Goal: Transaction & Acquisition: Book appointment/travel/reservation

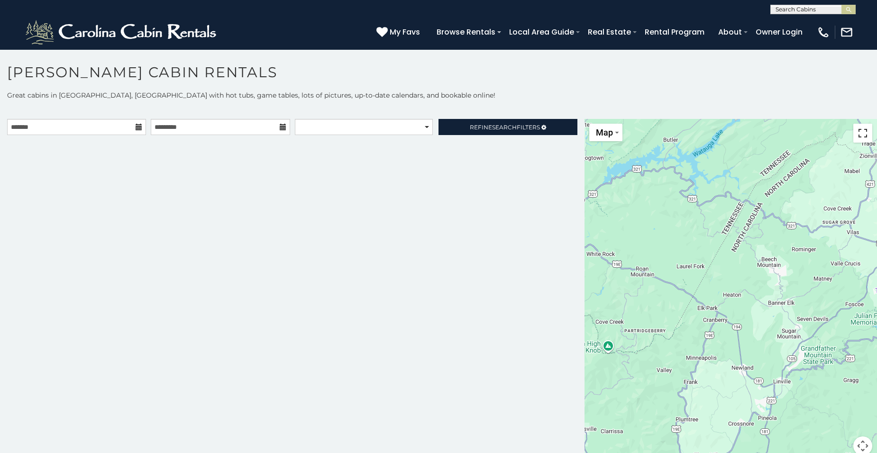
click at [854, 140] on button "Toggle fullscreen view" at bounding box center [863, 133] width 19 height 19
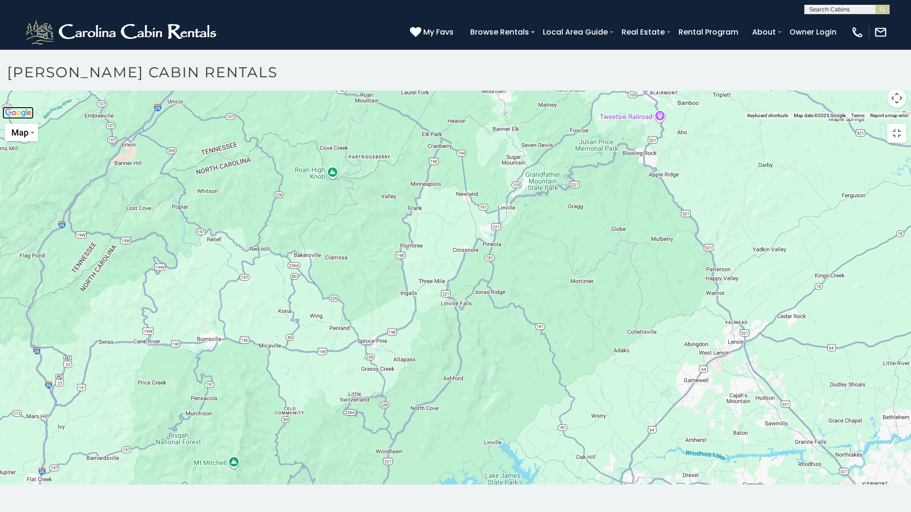
click at [22, 119] on img "Open this area in Google Maps (opens a new window)" at bounding box center [17, 113] width 31 height 12
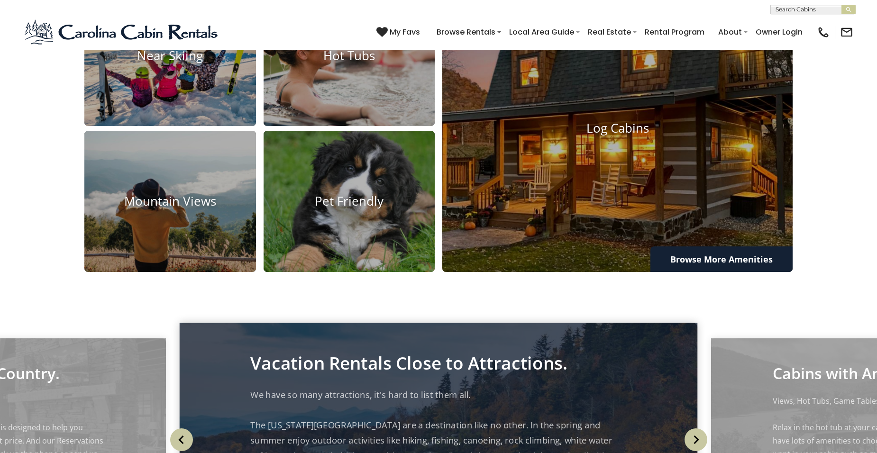
scroll to position [851, 0]
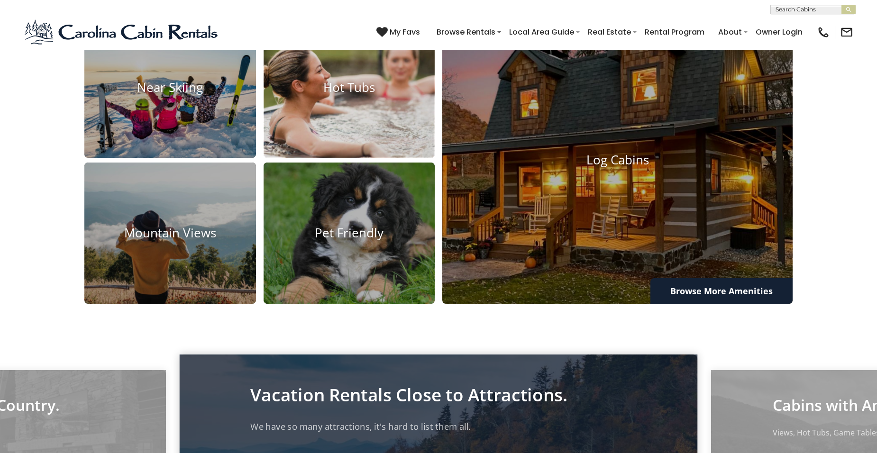
click at [365, 155] on img at bounding box center [349, 87] width 189 height 155
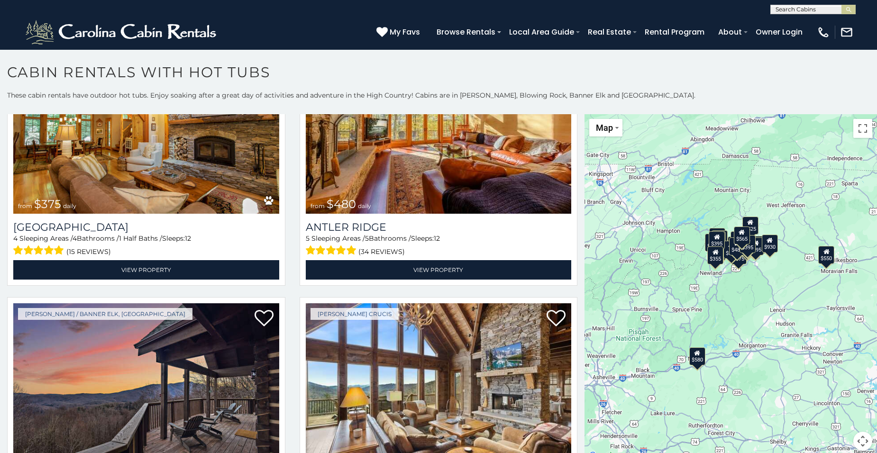
scroll to position [568, 0]
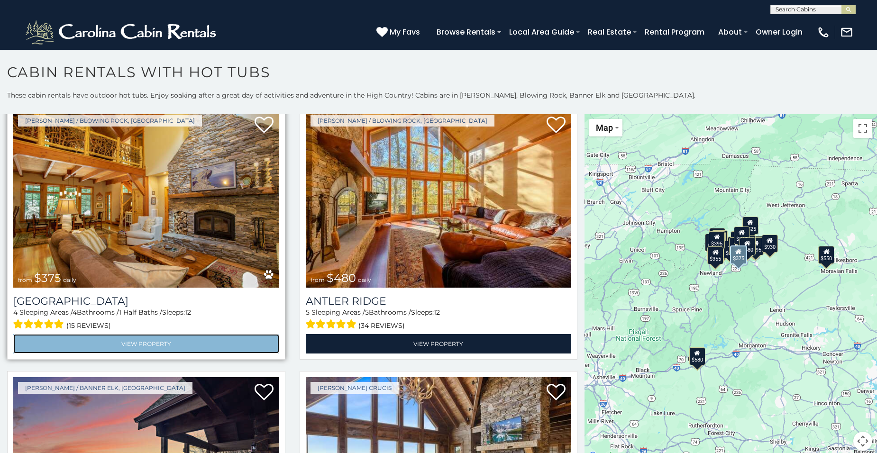
click at [190, 334] on link "View Property" at bounding box center [146, 343] width 266 height 19
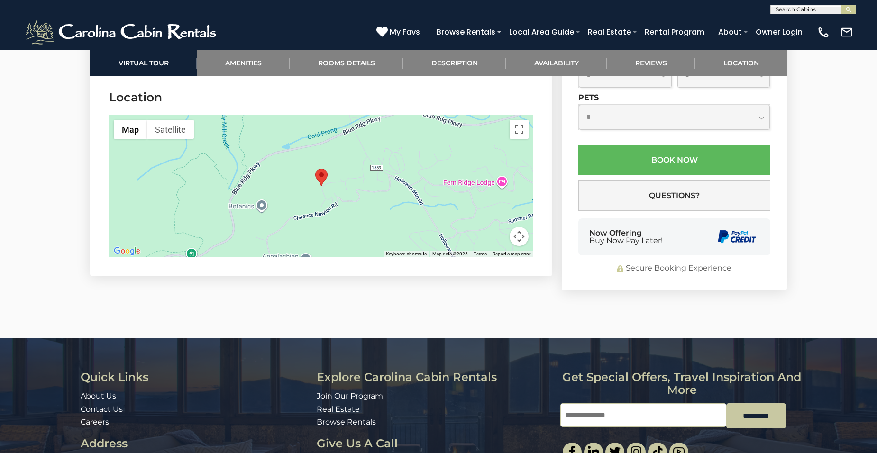
scroll to position [3142, 0]
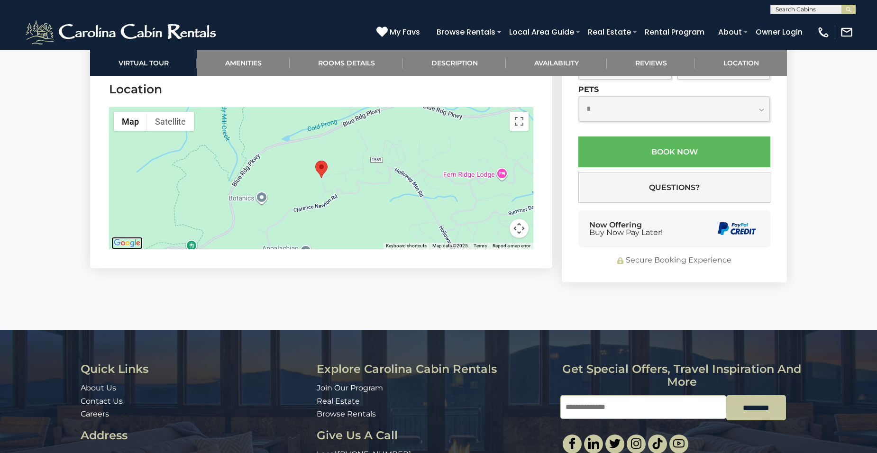
click at [120, 237] on img "Open this area in Google Maps (opens a new window)" at bounding box center [126, 243] width 31 height 12
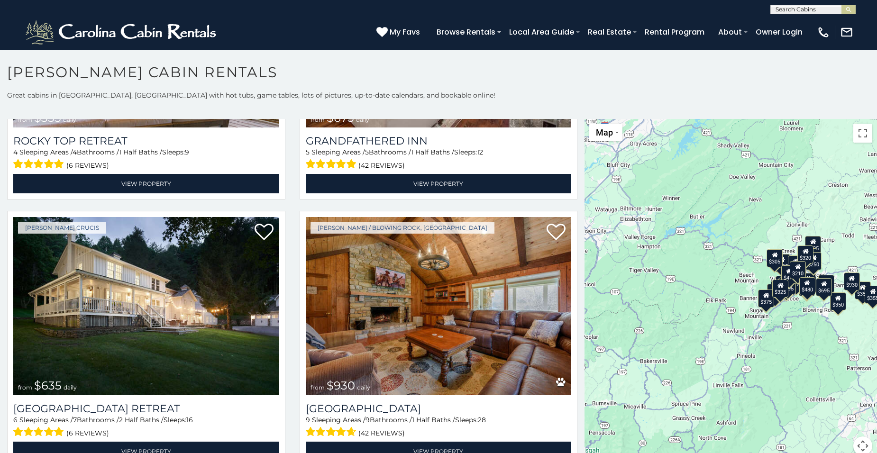
scroll to position [932, 0]
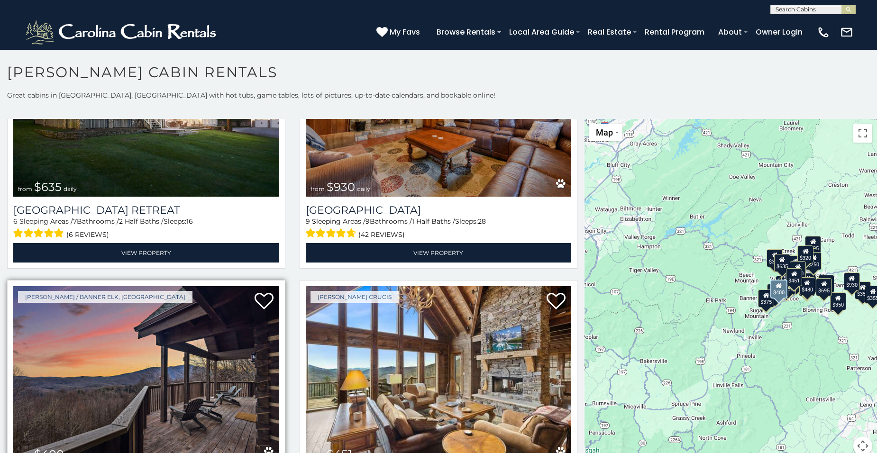
click at [207, 405] on img at bounding box center [146, 375] width 266 height 178
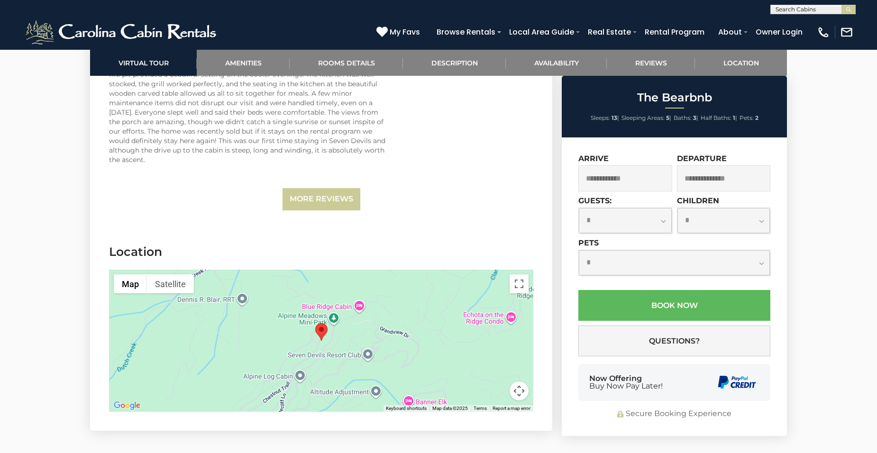
scroll to position [2711, 0]
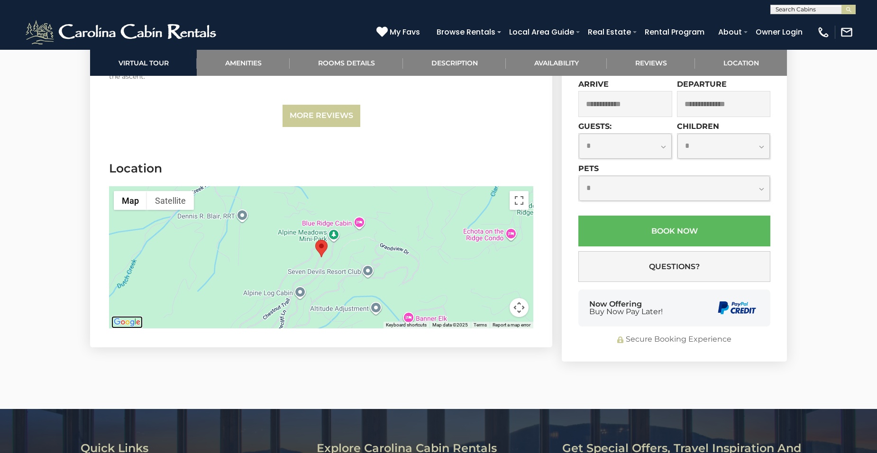
click at [121, 316] on img "Open this area in Google Maps (opens a new window)" at bounding box center [126, 322] width 31 height 12
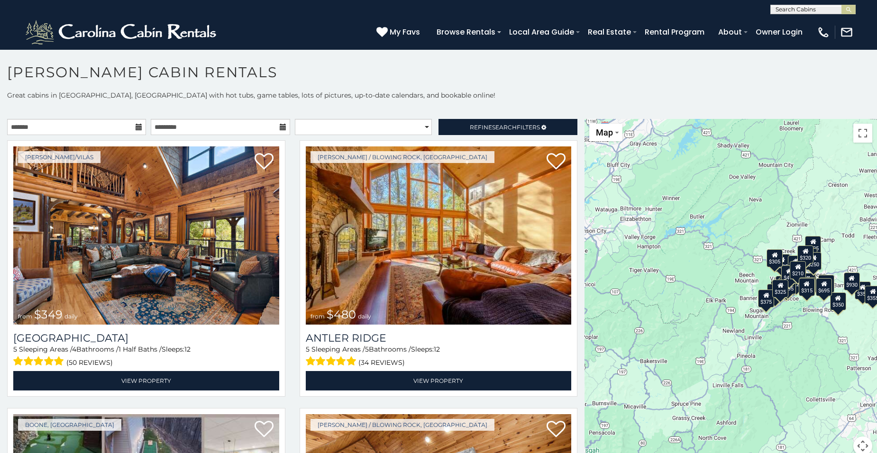
click at [859, 143] on div "$349 $480 $525 $315 $355 $675 $635 $930 $400 $451 $330 $400 $485 $460 $395 $255…" at bounding box center [731, 293] width 293 height 348
click at [858, 142] on button "Toggle fullscreen view" at bounding box center [863, 133] width 19 height 19
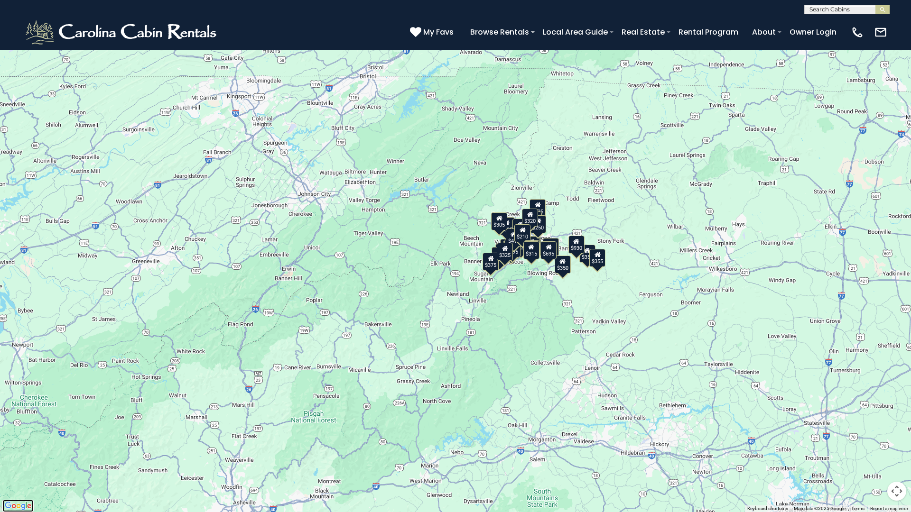
click at [16, 453] on img "Open this area in Google Maps (opens a new window)" at bounding box center [17, 506] width 31 height 12
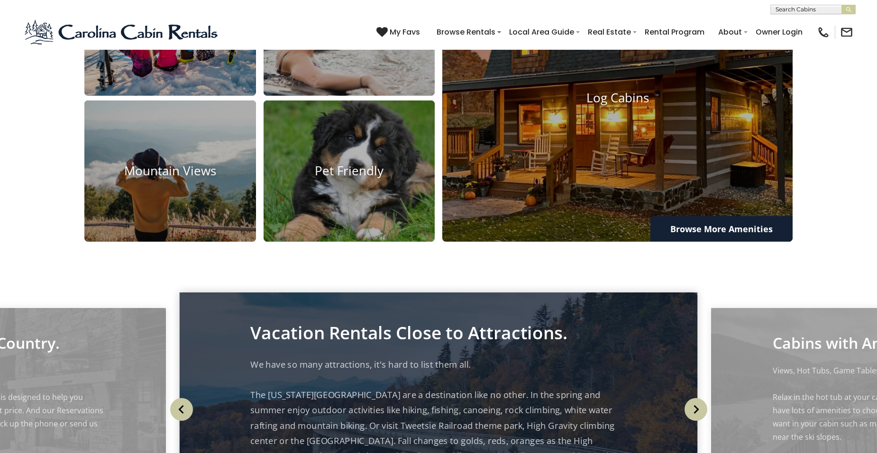
scroll to position [704, 0]
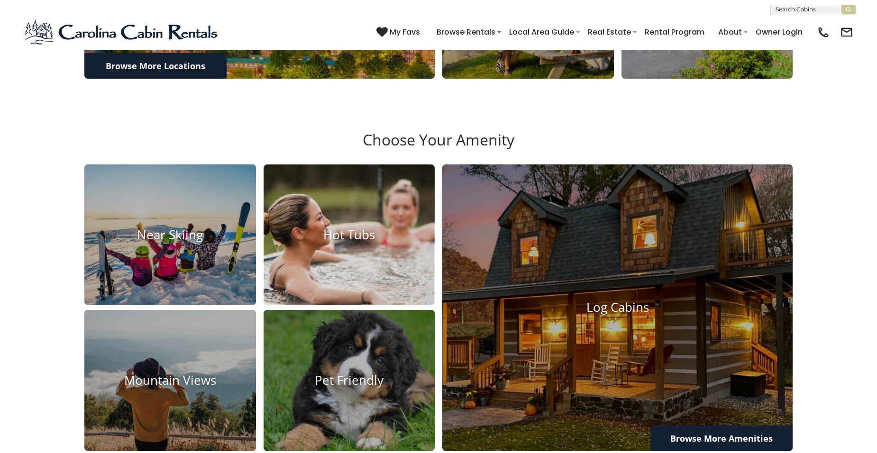
click at [345, 242] on h4 "Hot Tubs" at bounding box center [350, 235] width 172 height 15
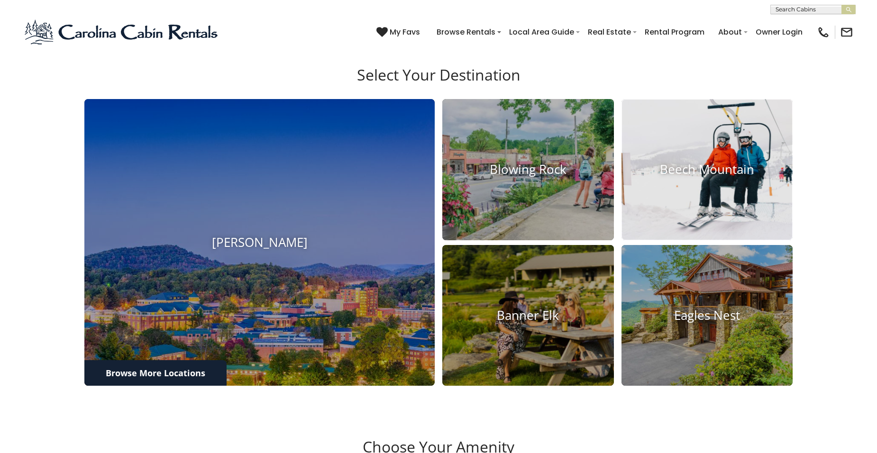
click at [711, 240] on img at bounding box center [707, 169] width 189 height 155
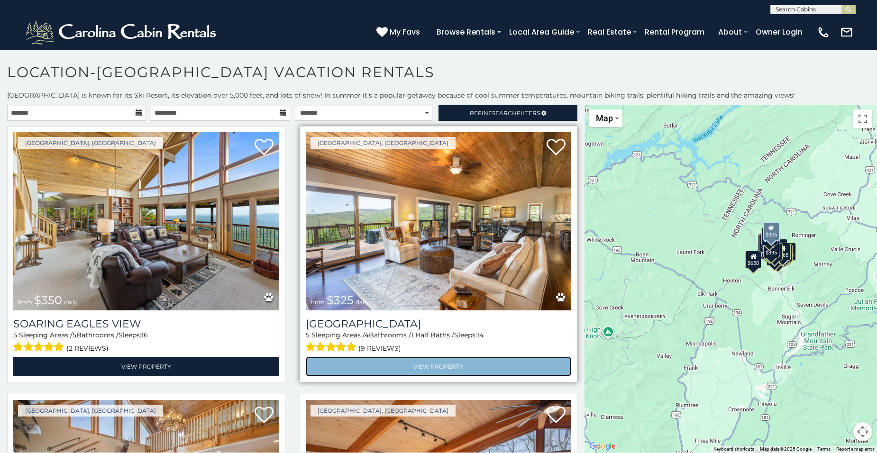
click at [507, 357] on link "View Property" at bounding box center [439, 366] width 266 height 19
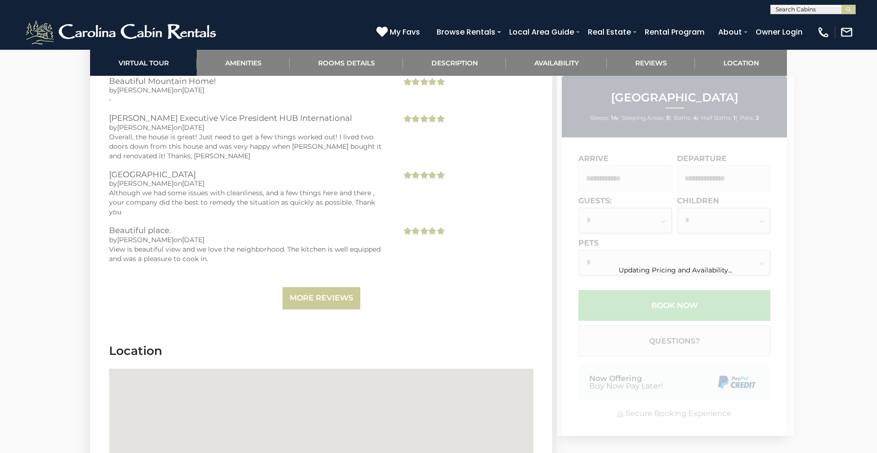
scroll to position [2848, 0]
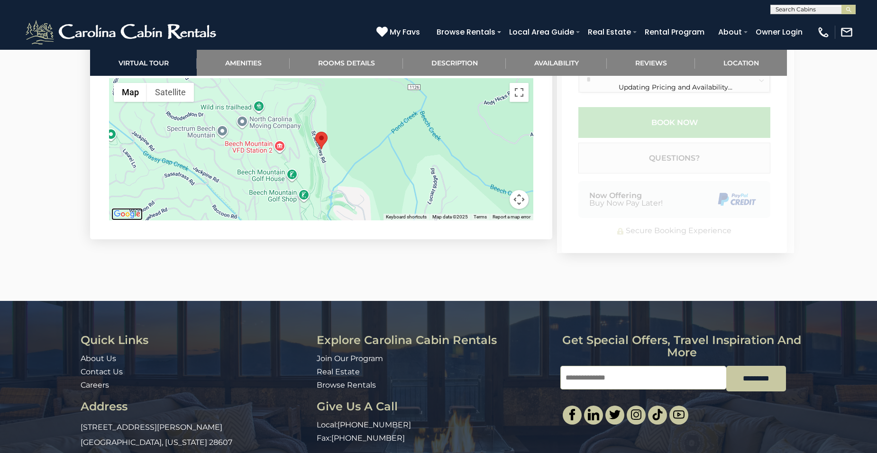
click at [121, 212] on img "Open this area in Google Maps (opens a new window)" at bounding box center [126, 214] width 31 height 12
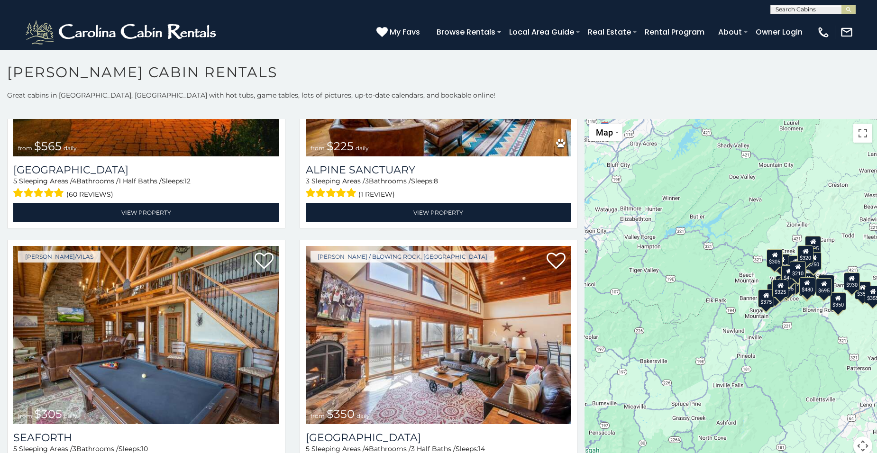
scroll to position [2436, 0]
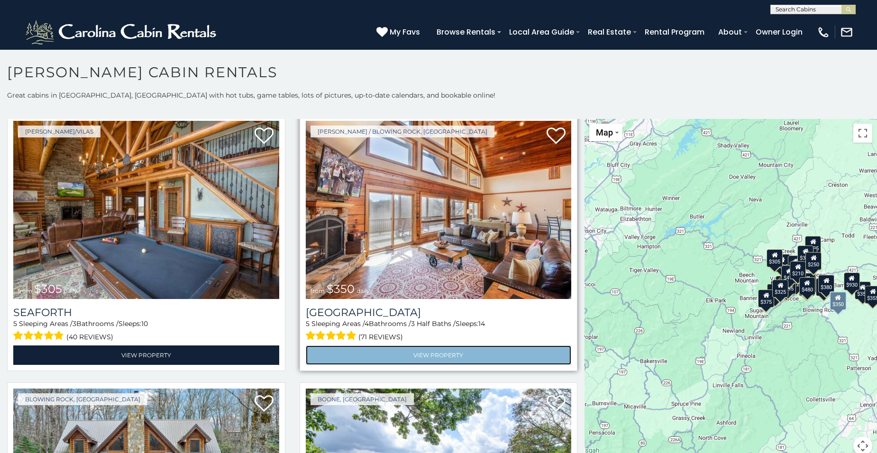
click at [346, 346] on link "View Property" at bounding box center [439, 355] width 266 height 19
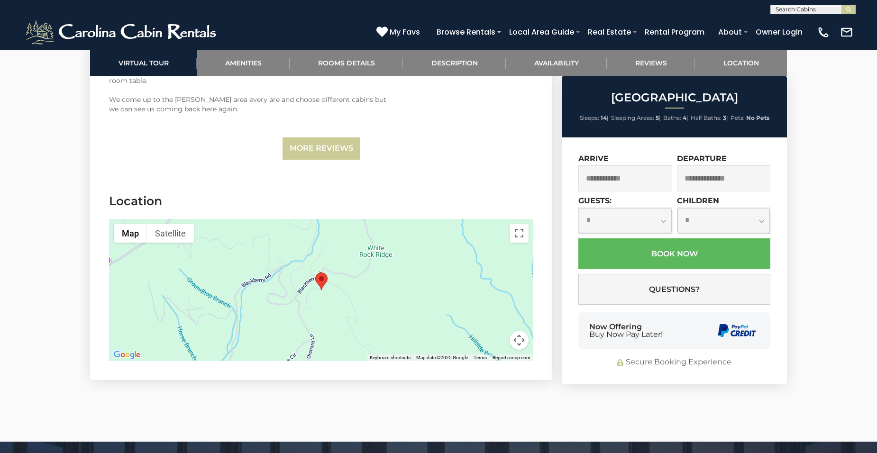
scroll to position [3003, 0]
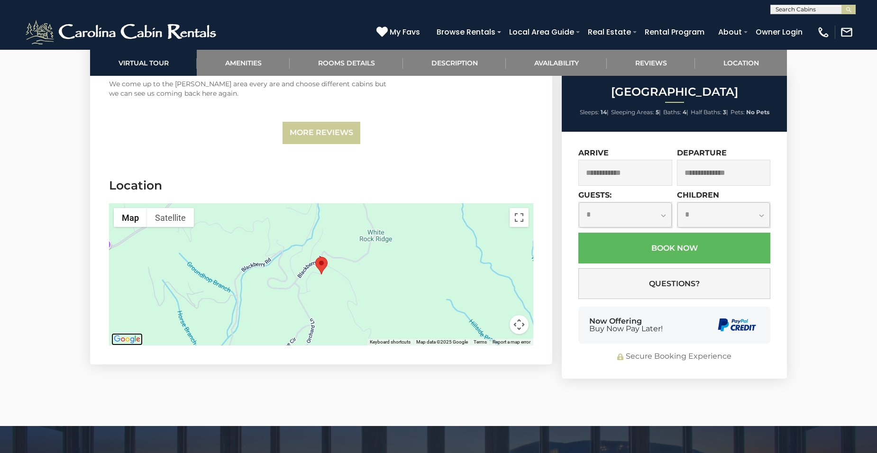
click at [129, 333] on img "Open this area in Google Maps (opens a new window)" at bounding box center [126, 339] width 31 height 12
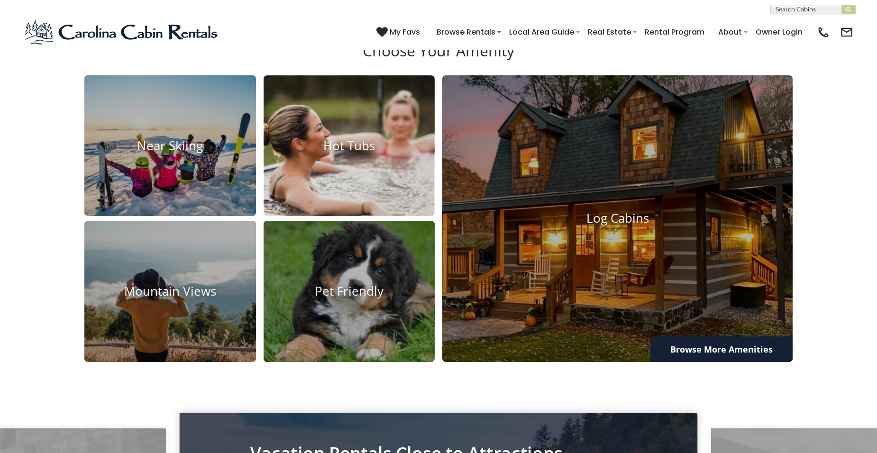
click at [320, 153] on h4 "Hot Tubs" at bounding box center [350, 145] width 172 height 15
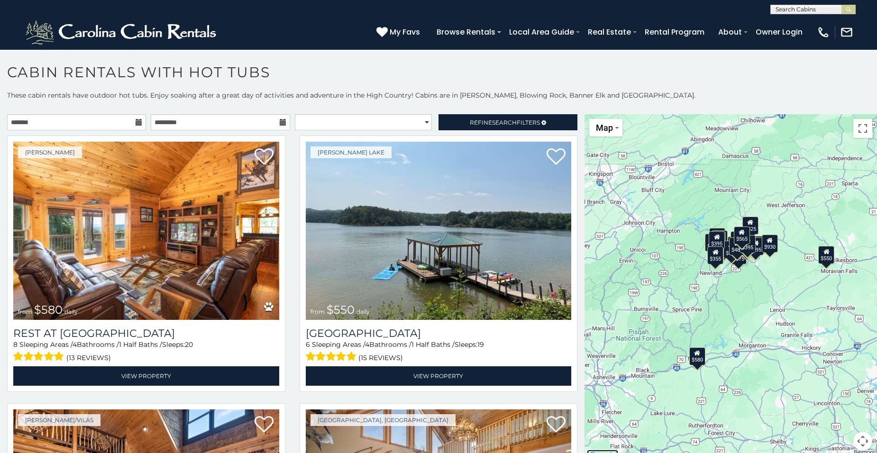
click at [600, 452] on img "Open this area in Google Maps (opens a new window)" at bounding box center [602, 456] width 31 height 12
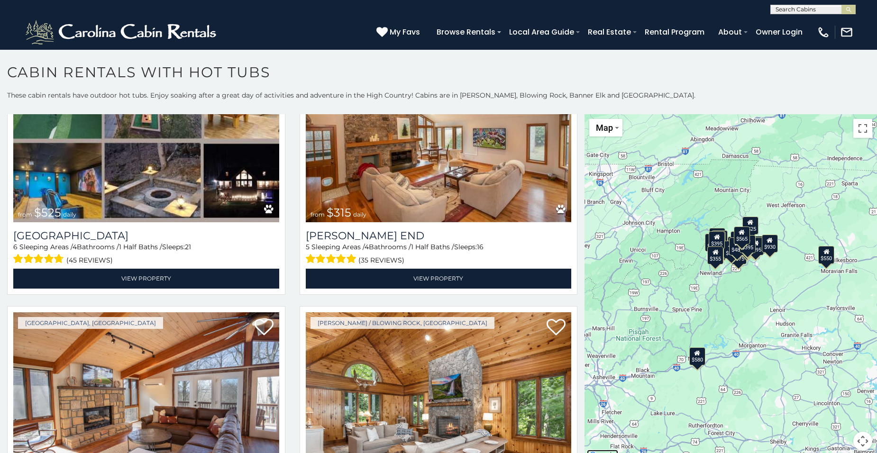
scroll to position [1329, 0]
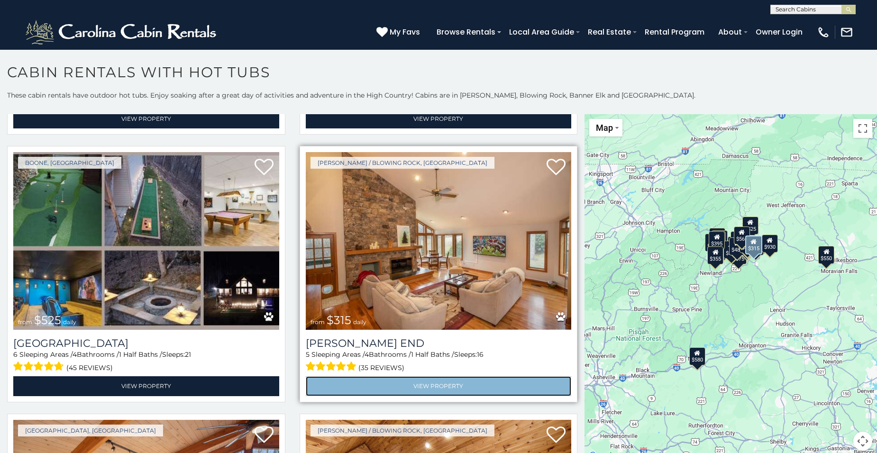
click at [472, 377] on link "View Property" at bounding box center [439, 386] width 266 height 19
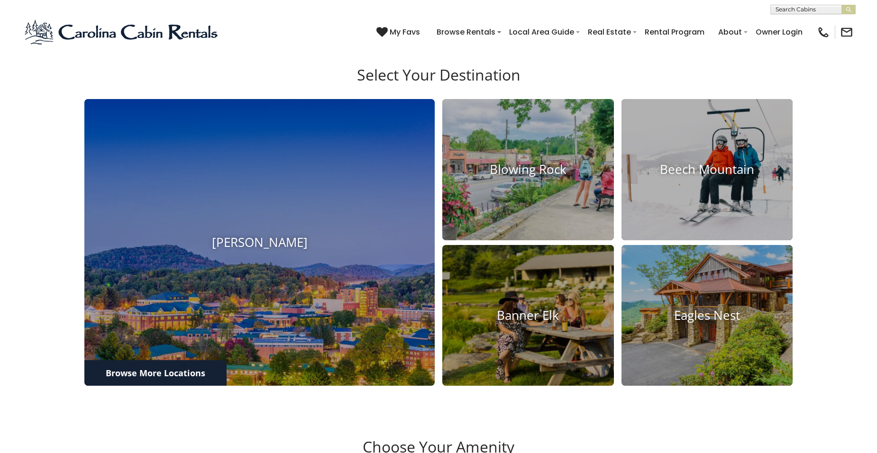
scroll to position [793, 0]
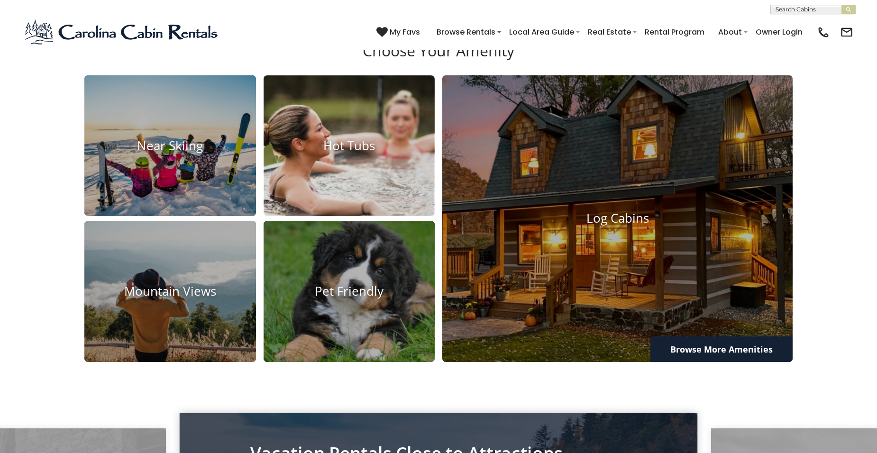
click at [333, 153] on h4 "Hot Tubs" at bounding box center [350, 145] width 172 height 15
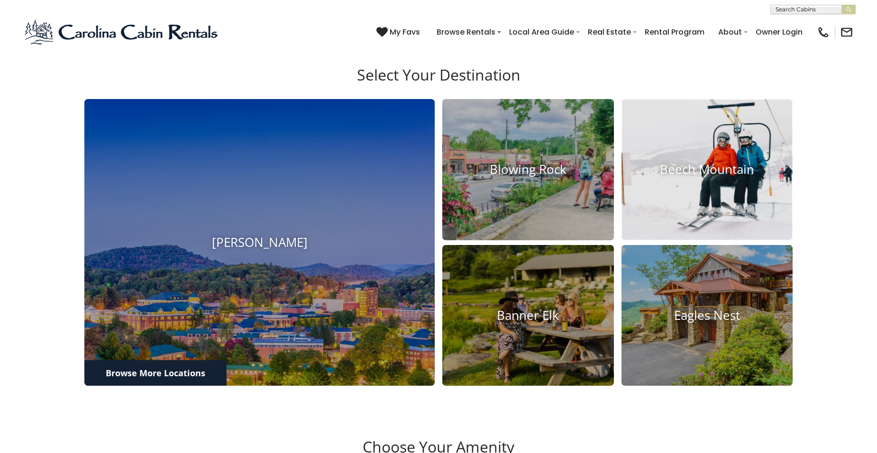
click at [707, 177] on h4 "Beech Mountain" at bounding box center [708, 170] width 172 height 15
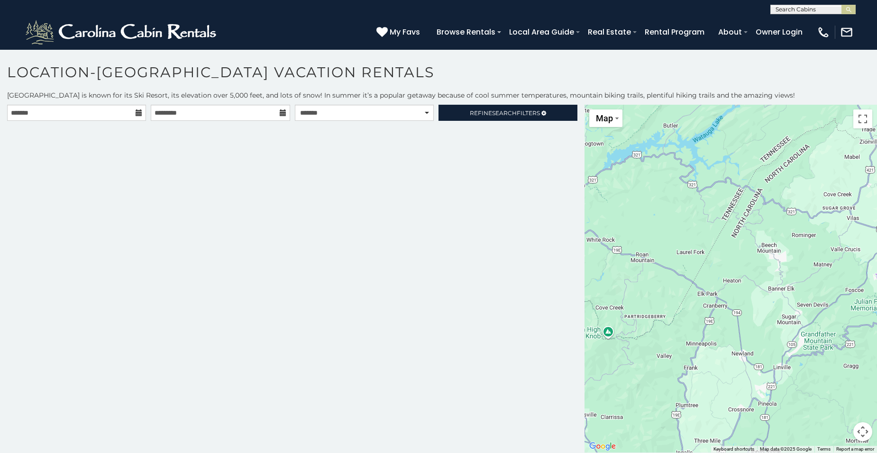
scroll to position [5, 0]
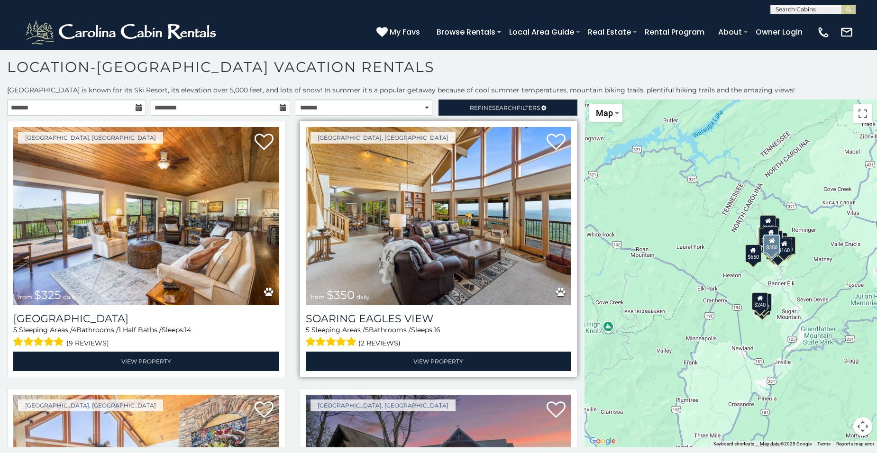
click at [479, 349] on div "Soaring Eagles View 5 Sleeping Areas / 5 Bathrooms / Sleeps: 16 (2 reviews) Vie…" at bounding box center [439, 342] width 266 height 59
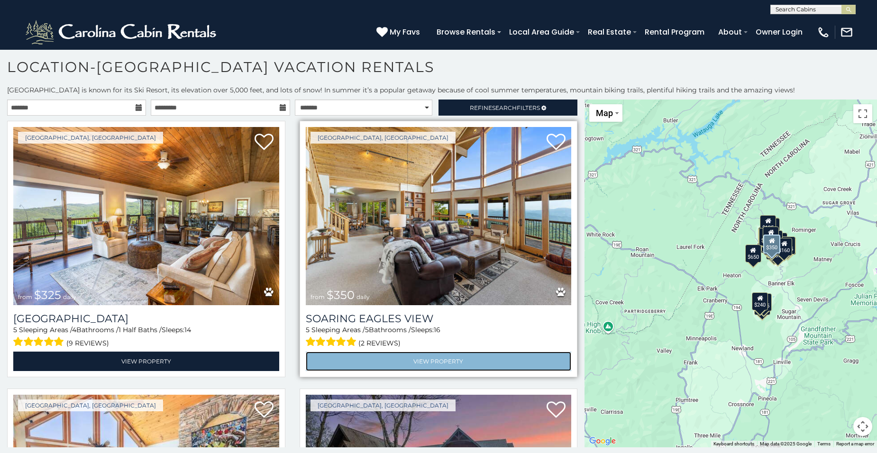
click at [479, 359] on link "View Property" at bounding box center [439, 361] width 266 height 19
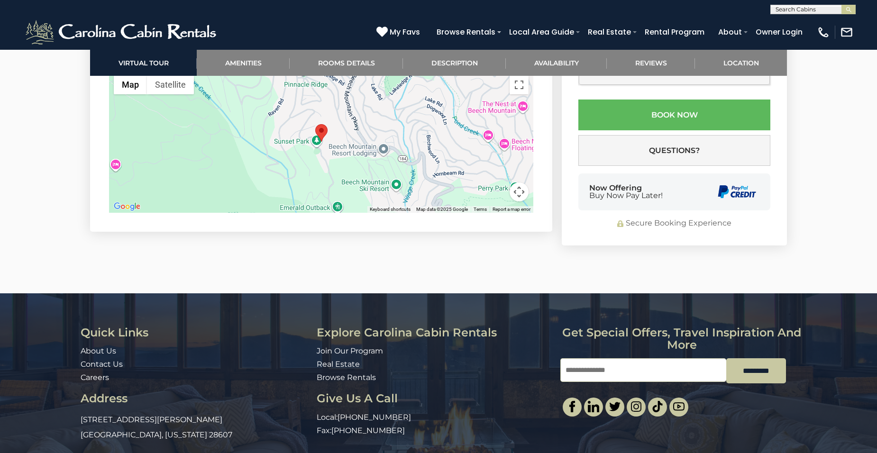
scroll to position [2249, 0]
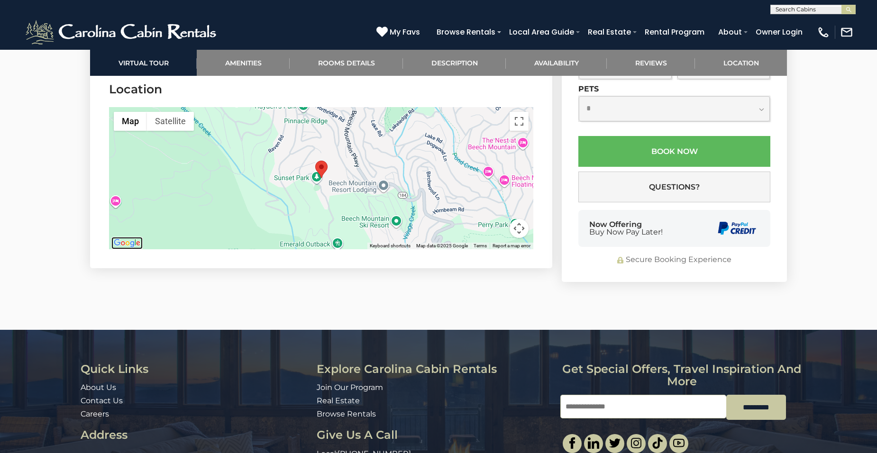
click at [122, 249] on img "Open this area in Google Maps (opens a new window)" at bounding box center [126, 243] width 31 height 12
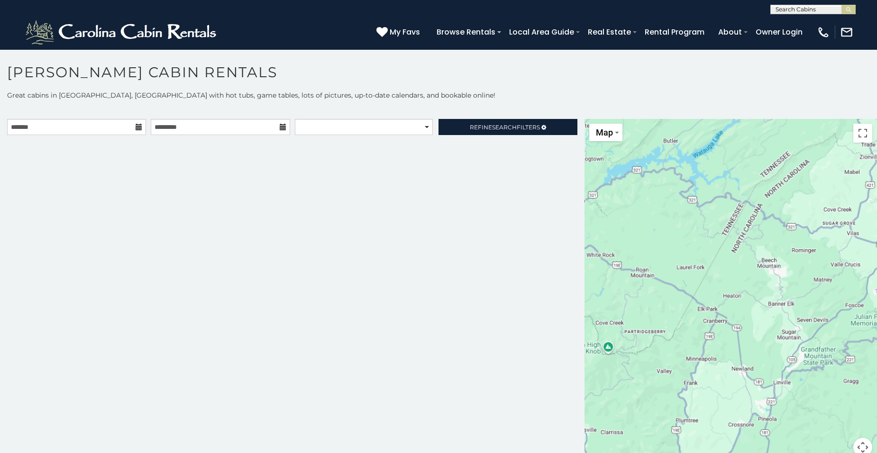
click at [598, 433] on div at bounding box center [731, 294] width 293 height 350
click at [858, 139] on button "Toggle fullscreen view" at bounding box center [863, 133] width 19 height 19
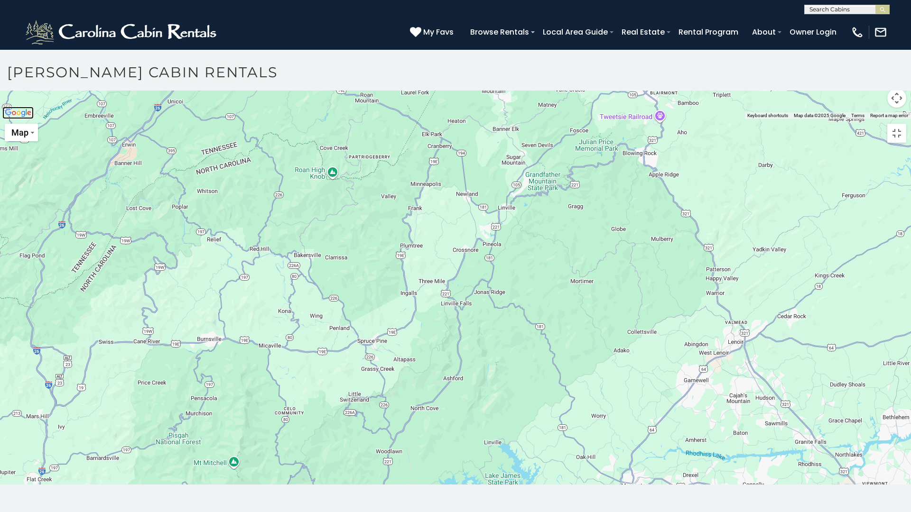
click at [17, 119] on img "Open this area in Google Maps (opens a new window)" at bounding box center [17, 113] width 31 height 12
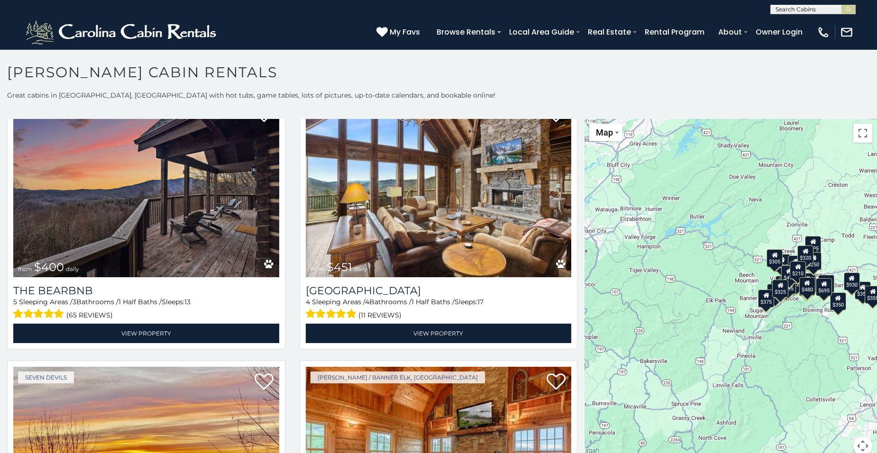
scroll to position [1113, 0]
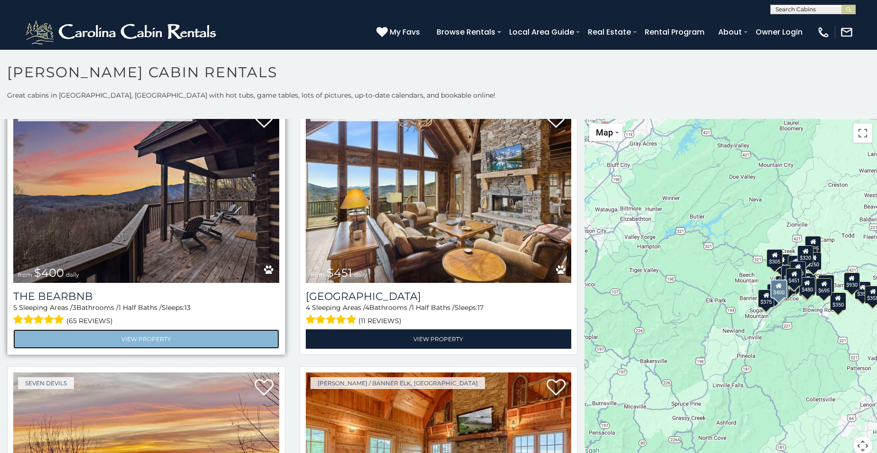
click at [206, 330] on link "View Property" at bounding box center [146, 339] width 266 height 19
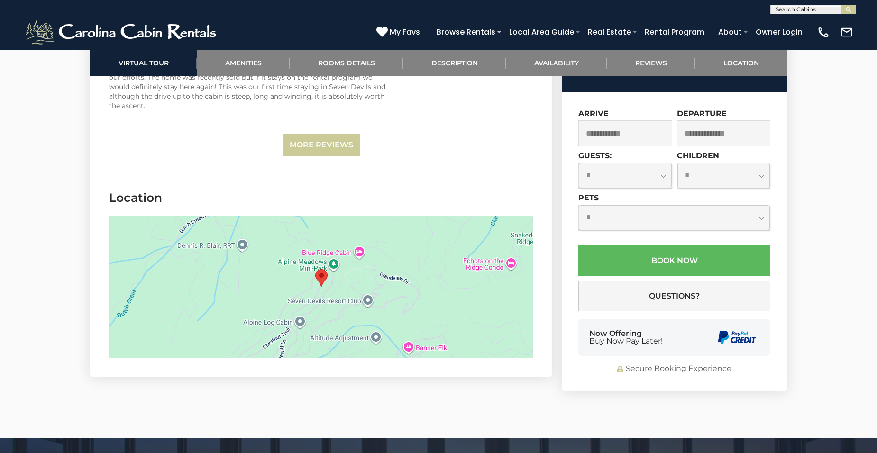
scroll to position [2758, 0]
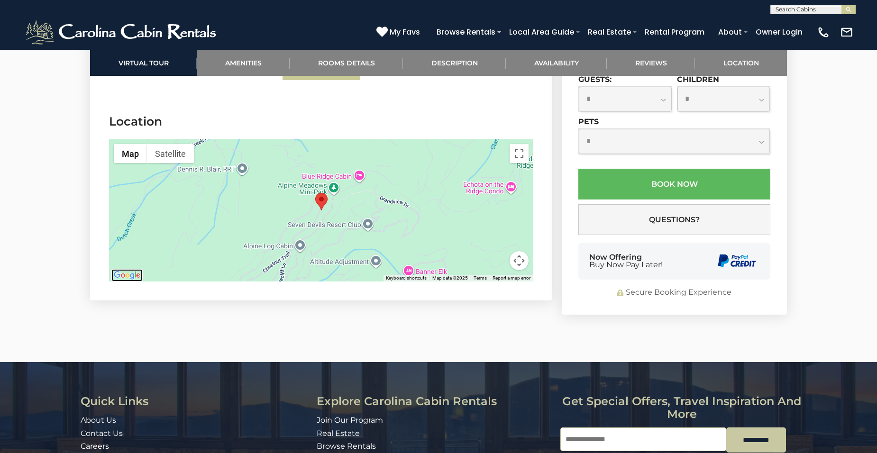
click at [137, 269] on img "Open this area in Google Maps (opens a new window)" at bounding box center [126, 275] width 31 height 12
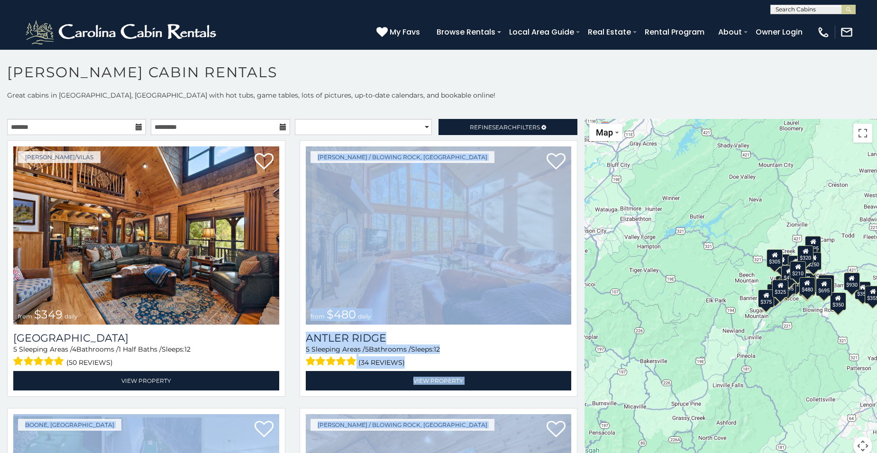
drag, startPoint x: 577, startPoint y: 149, endPoint x: 581, endPoint y: 173, distance: 24.1
click at [581, 173] on div "**********" at bounding box center [292, 293] width 585 height 348
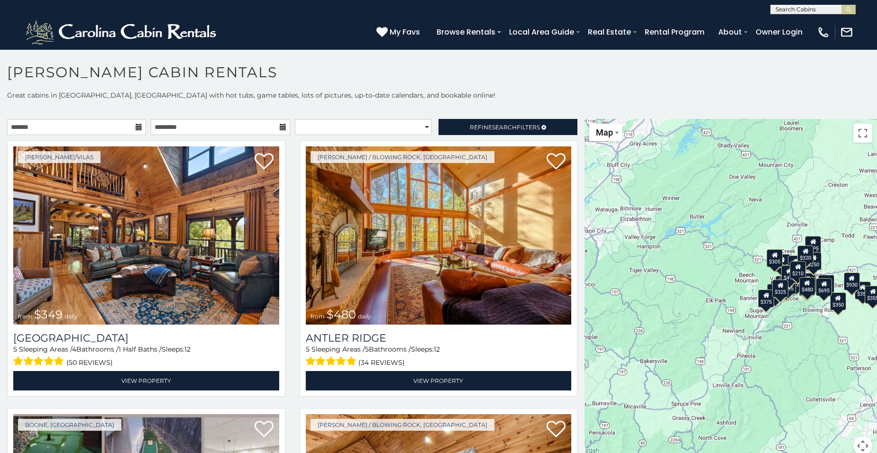
drag, startPoint x: 581, startPoint y: 173, endPoint x: 534, endPoint y: 83, distance: 102.0
click at [534, 83] on h1 "[PERSON_NAME] Cabin Rentals" at bounding box center [438, 77] width 877 height 27
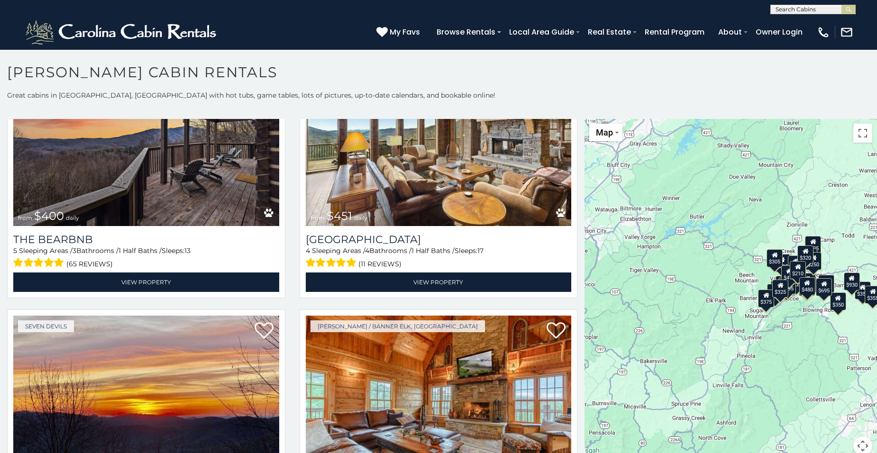
scroll to position [1136, 0]
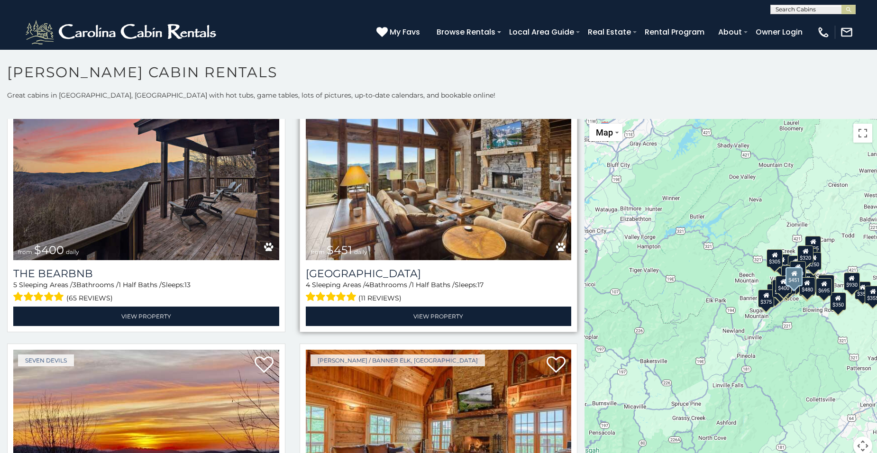
click at [437, 313] on div "Valle Crucis from $451 daily Cucumber Tree Lodge 4 Sleeping Areas / 4 Bathrooms…" at bounding box center [439, 204] width 278 height 257
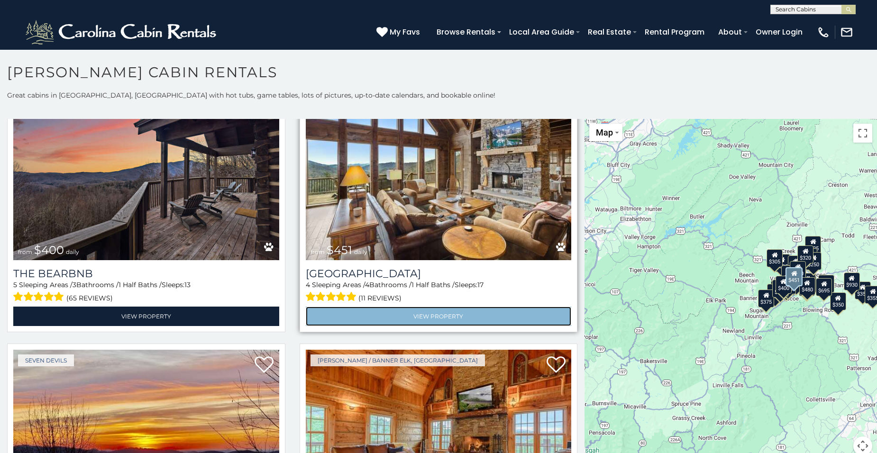
click at [437, 310] on link "View Property" at bounding box center [439, 316] width 266 height 19
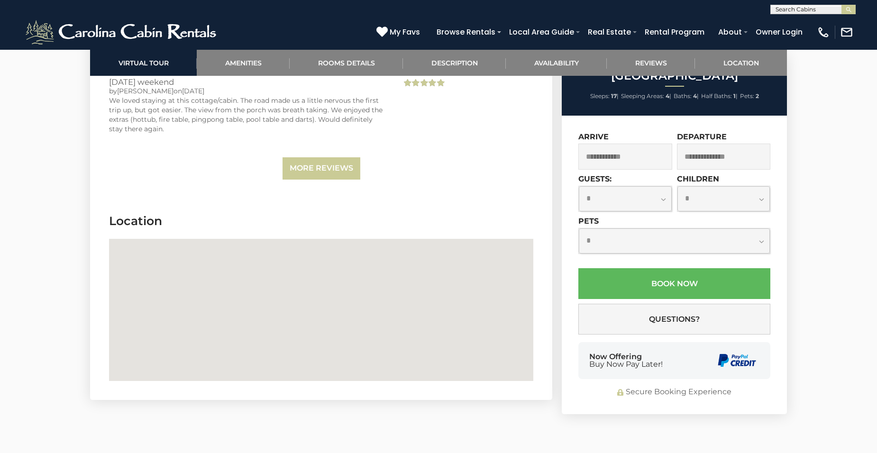
scroll to position [2410, 0]
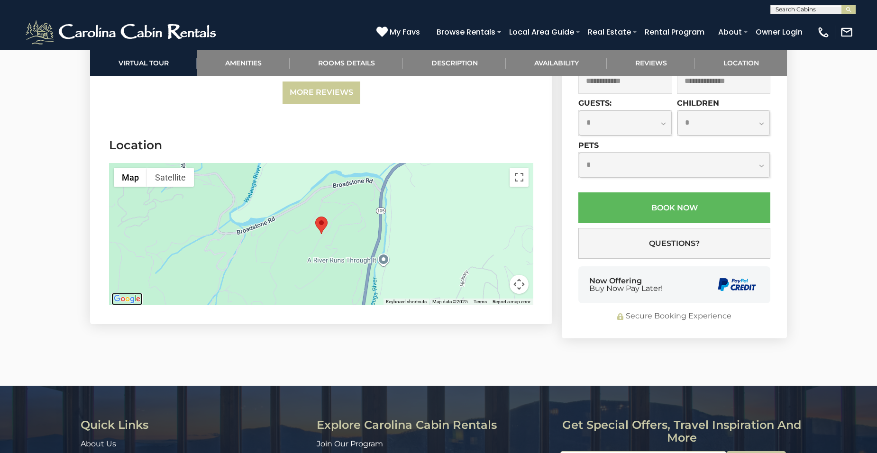
click at [125, 302] on img "Open this area in Google Maps (opens a new window)" at bounding box center [126, 299] width 31 height 12
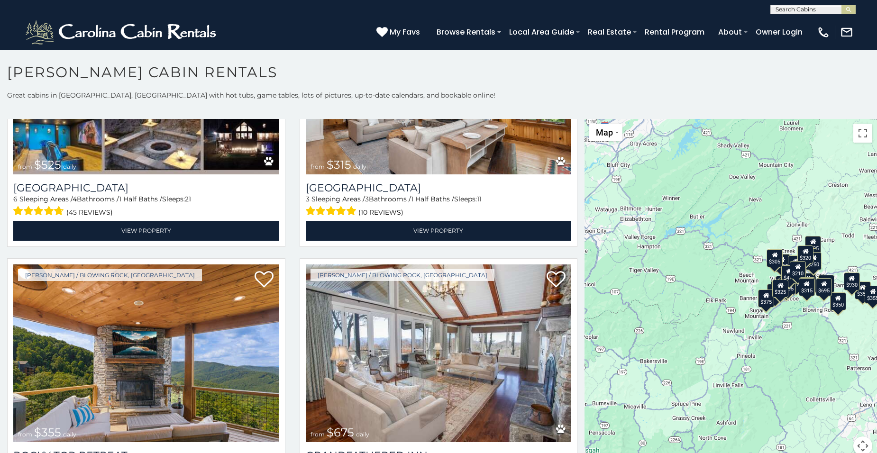
scroll to position [361, 0]
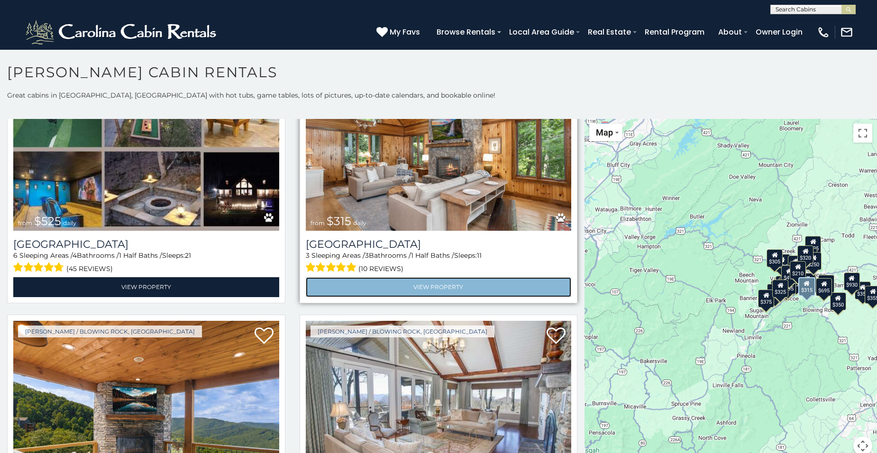
click at [444, 278] on link "View Property" at bounding box center [439, 286] width 266 height 19
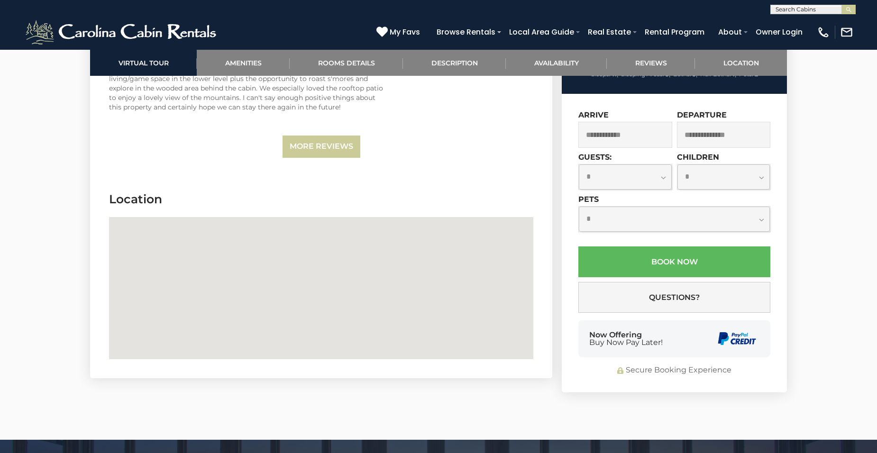
scroll to position [2420, 0]
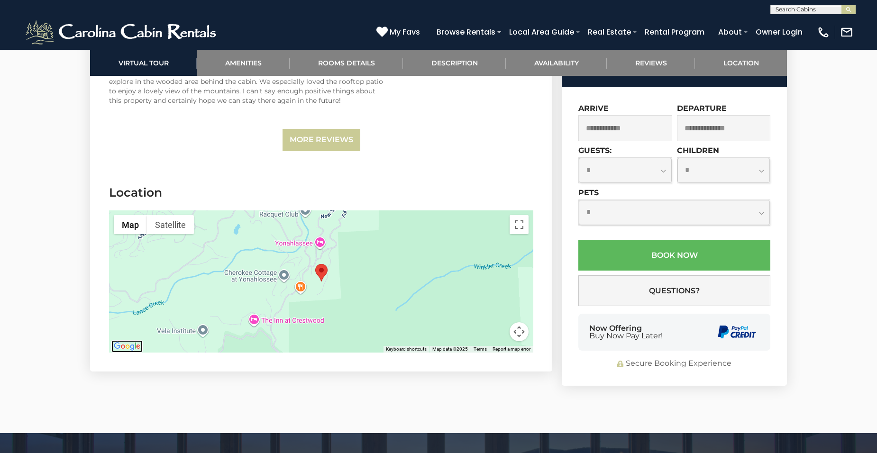
click at [121, 341] on img "Open this area in Google Maps (opens a new window)" at bounding box center [126, 347] width 31 height 12
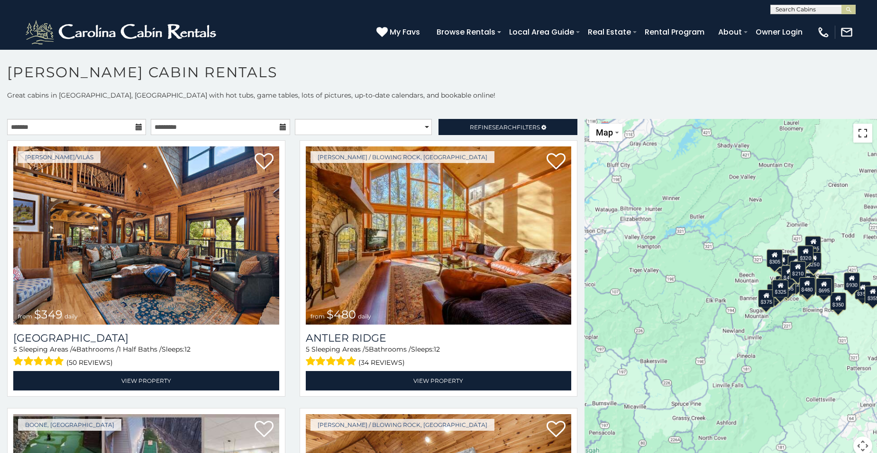
click at [854, 132] on button "Toggle fullscreen view" at bounding box center [863, 133] width 19 height 19
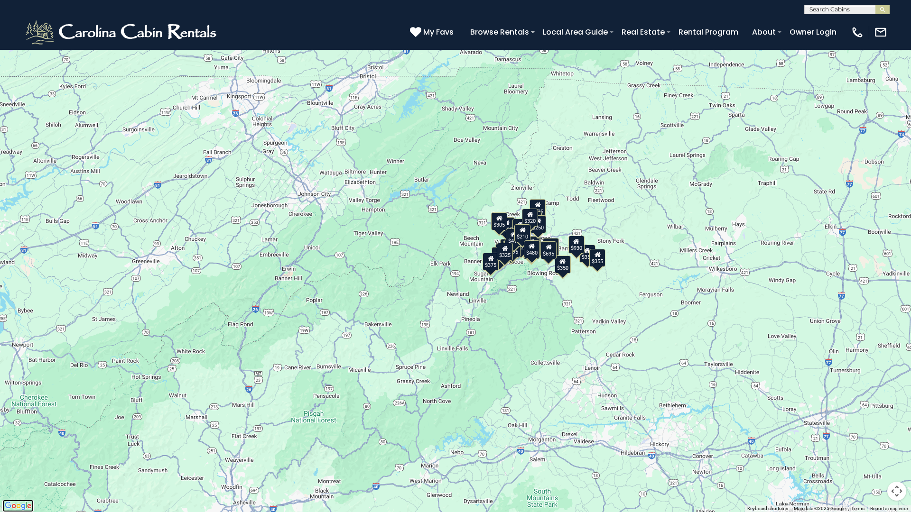
click at [22, 453] on img "Open this area in Google Maps (opens a new window)" at bounding box center [17, 506] width 31 height 12
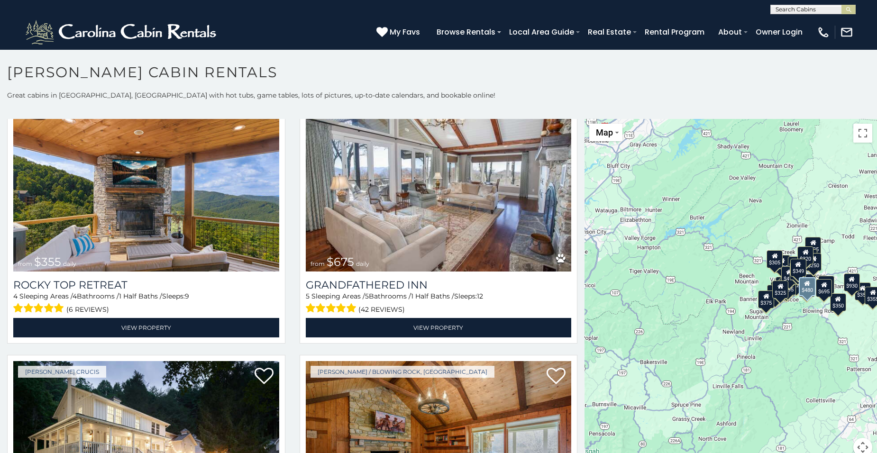
scroll to position [606, 0]
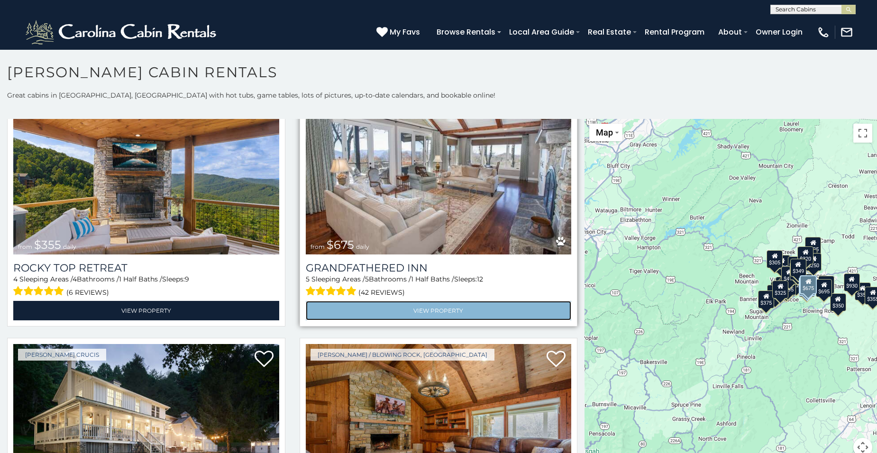
click at [469, 301] on link "View Property" at bounding box center [439, 310] width 266 height 19
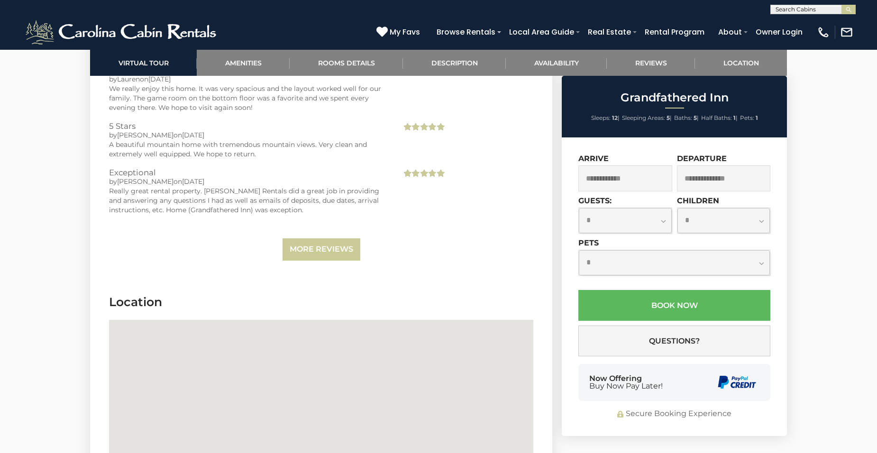
scroll to position [2700, 0]
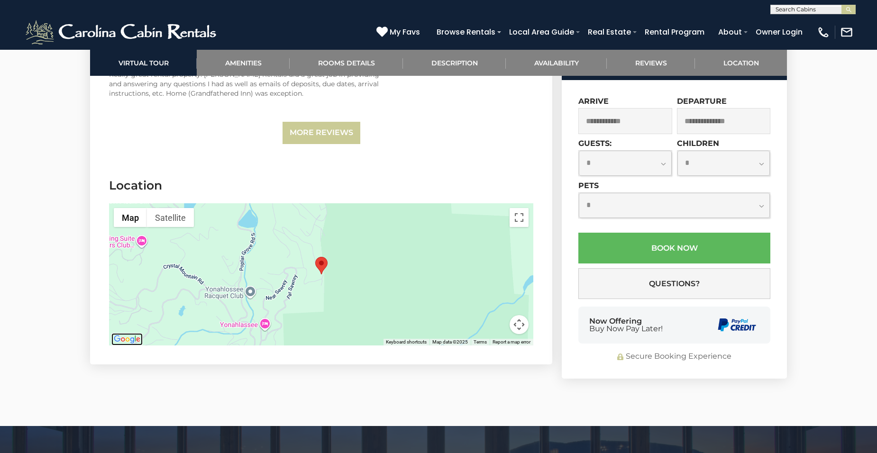
click at [134, 333] on img "Open this area in Google Maps (opens a new window)" at bounding box center [126, 339] width 31 height 12
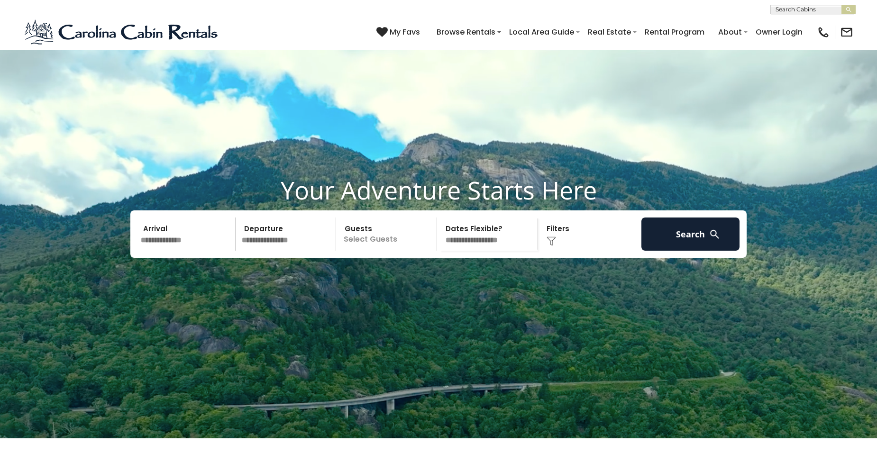
scroll to position [397, 0]
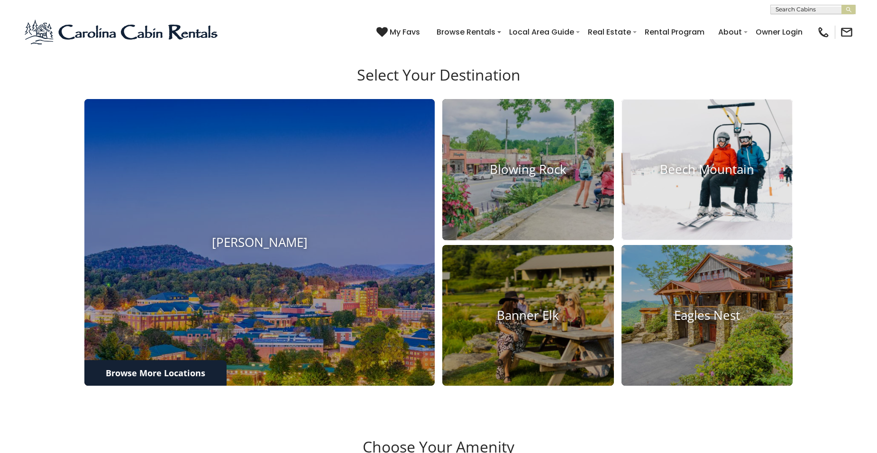
click at [675, 248] on img at bounding box center [707, 169] width 189 height 155
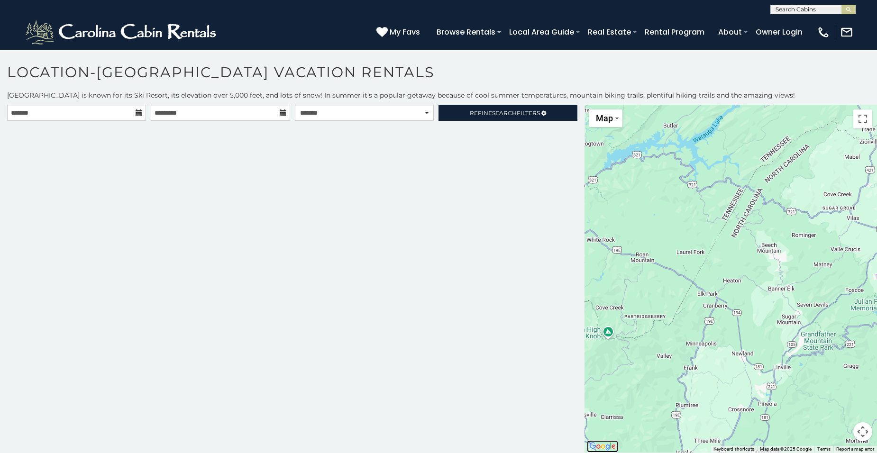
click at [605, 450] on img "Open this area in Google Maps (opens a new window)" at bounding box center [602, 447] width 31 height 12
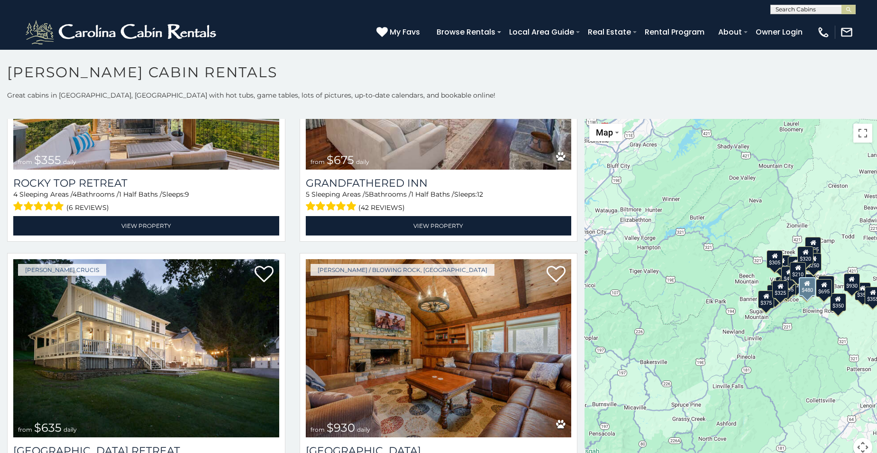
scroll to position [838, 0]
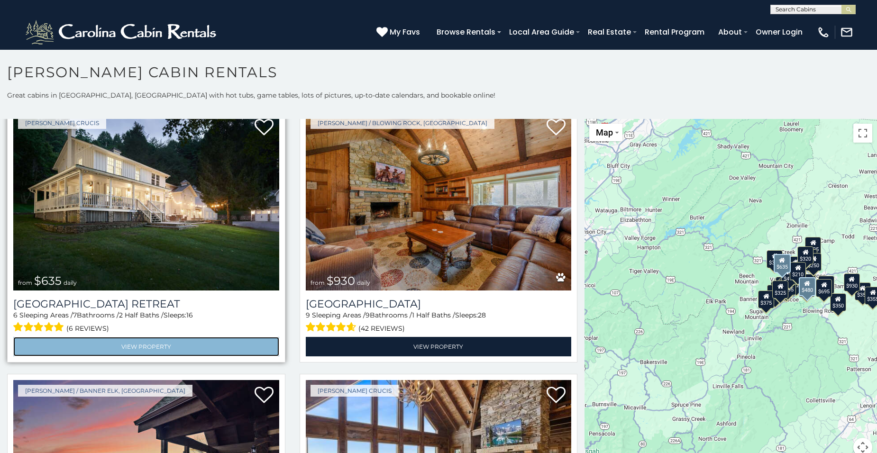
click at [86, 346] on link "View Property" at bounding box center [146, 346] width 266 height 19
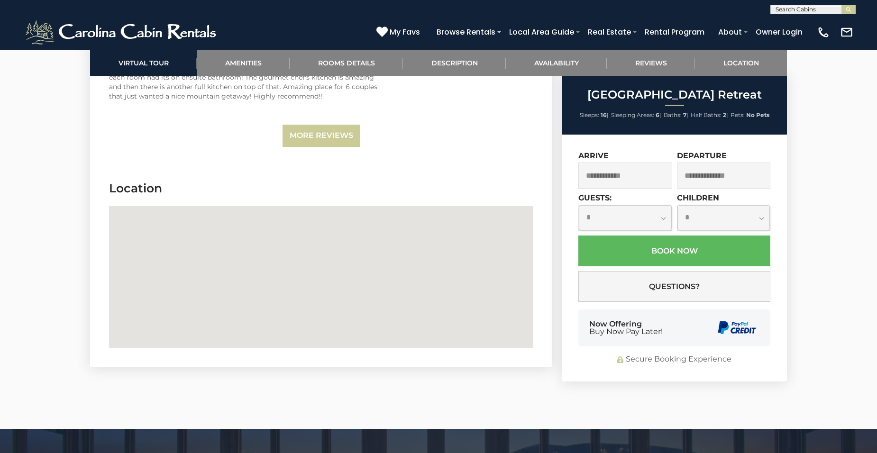
scroll to position [2643, 0]
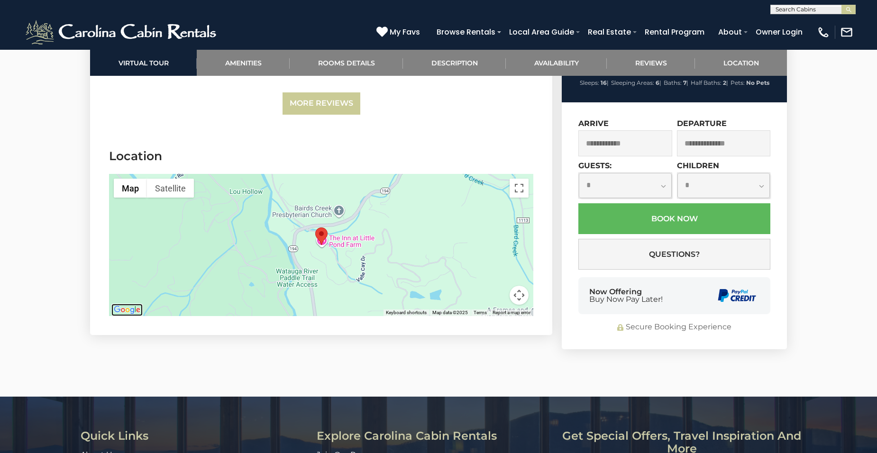
click at [134, 304] on img "Open this area in Google Maps (opens a new window)" at bounding box center [126, 310] width 31 height 12
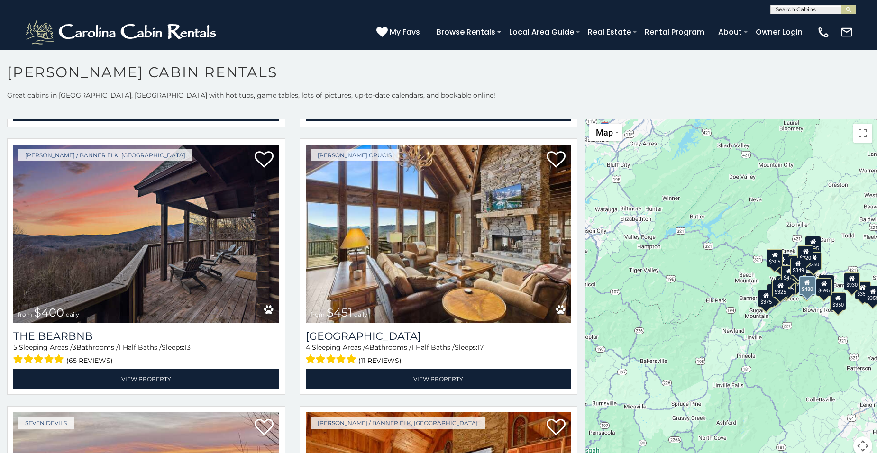
scroll to position [1125, 0]
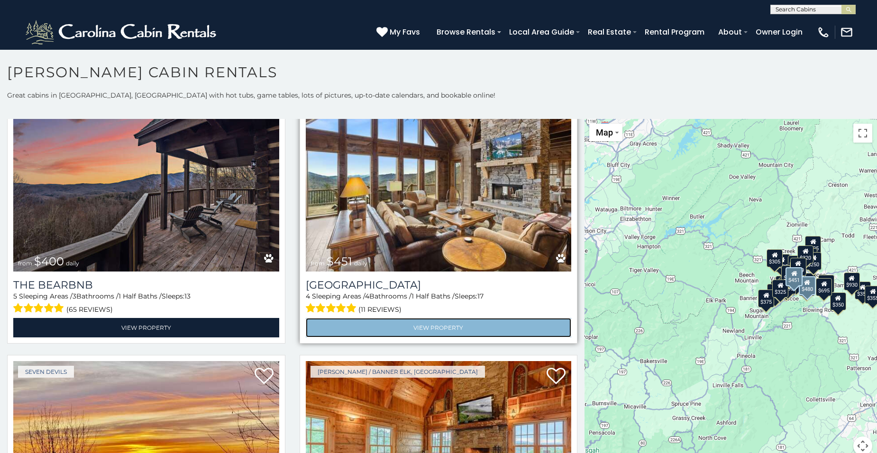
click at [445, 318] on link "View Property" at bounding box center [439, 327] width 266 height 19
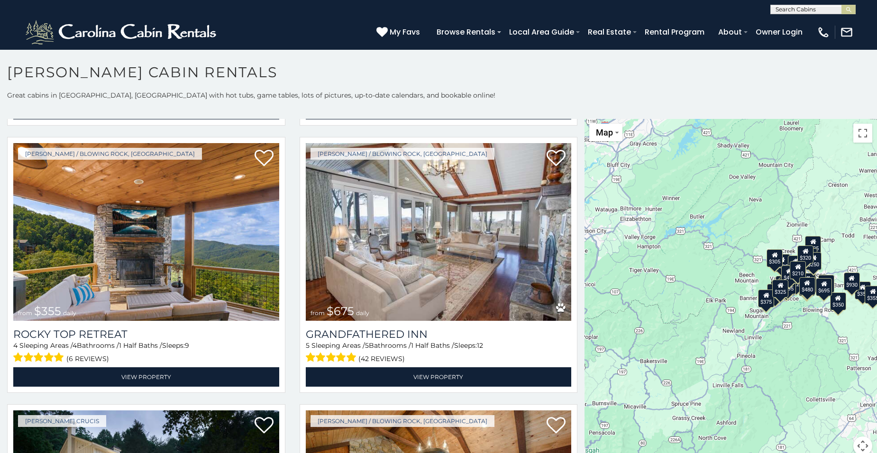
scroll to position [568, 0]
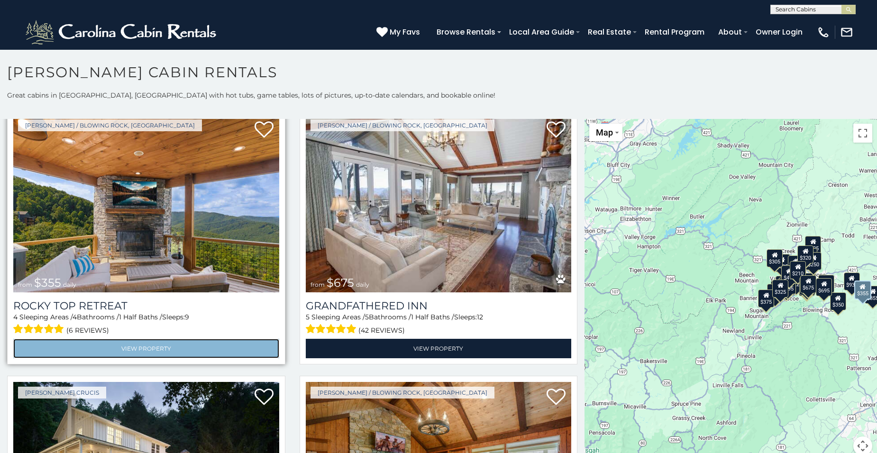
click at [207, 339] on link "View Property" at bounding box center [146, 348] width 266 height 19
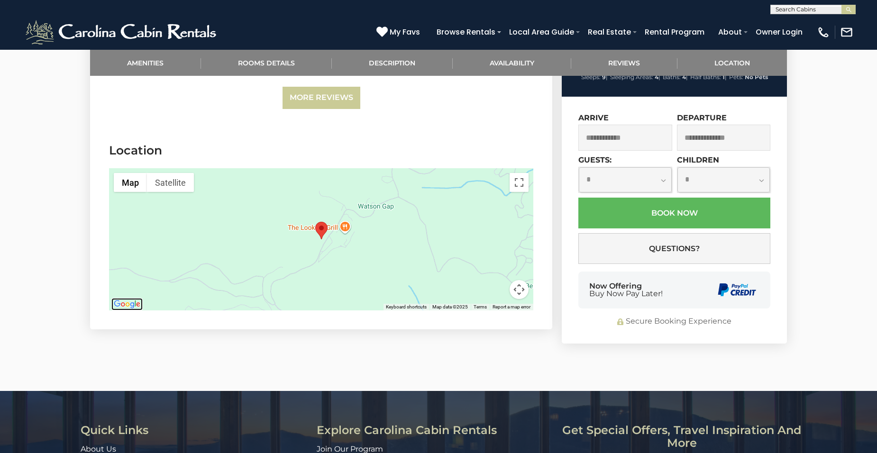
click at [132, 309] on img "Open this area in Google Maps (opens a new window)" at bounding box center [126, 304] width 31 height 12
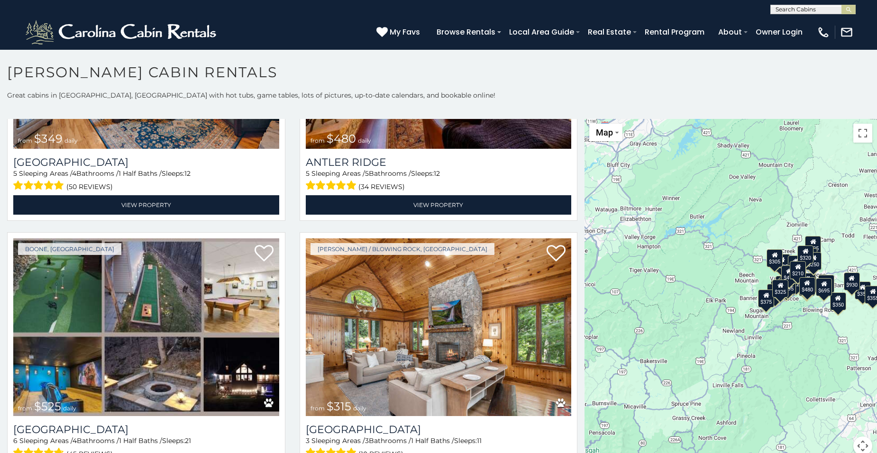
scroll to position [210, 0]
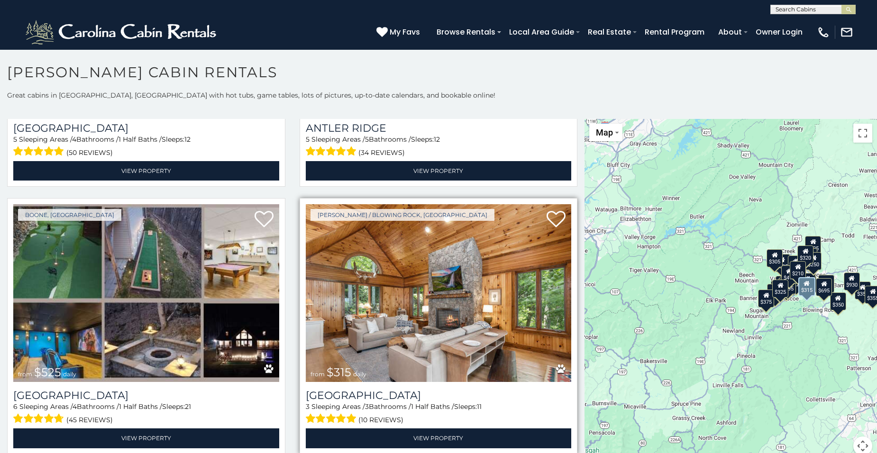
click at [403, 421] on div "(10 reviews)" at bounding box center [439, 419] width 266 height 15
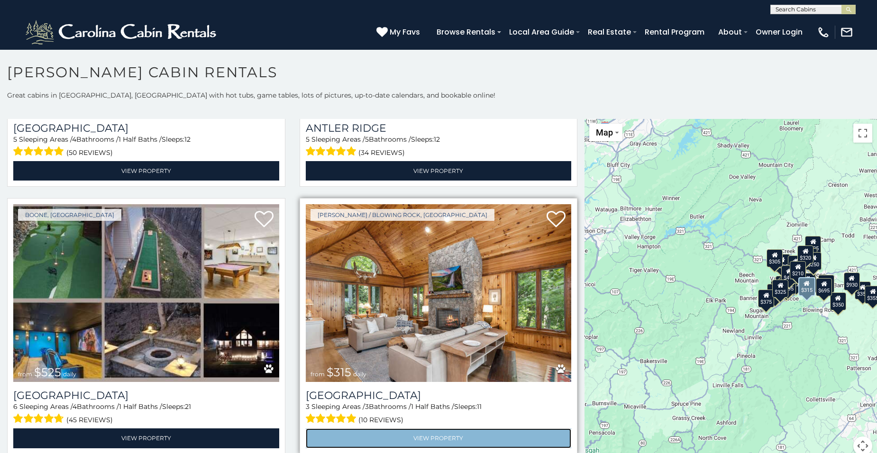
click at [411, 429] on link "View Property" at bounding box center [439, 438] width 266 height 19
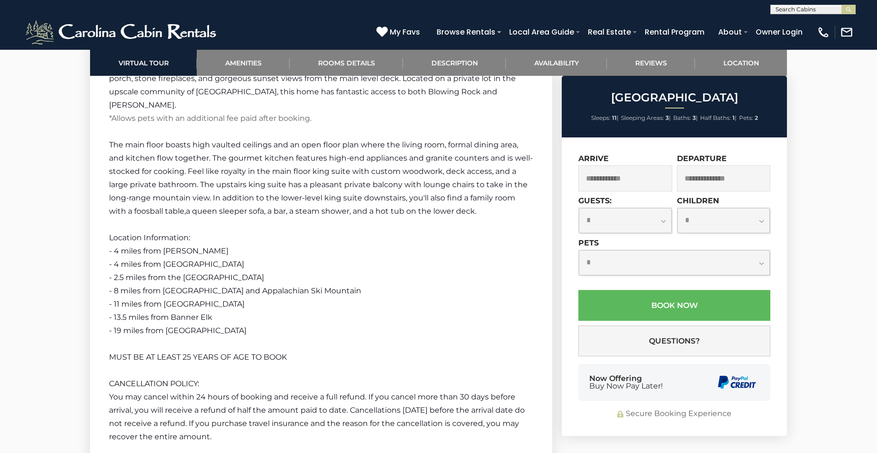
scroll to position [1907, 0]
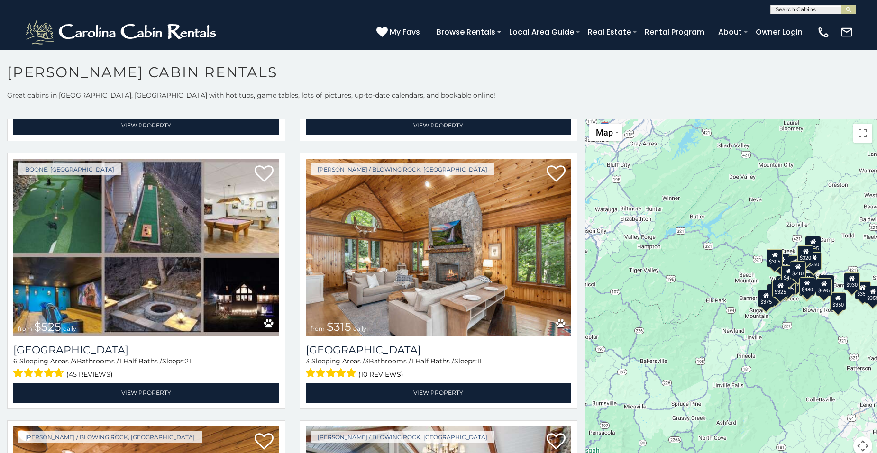
scroll to position [313, 0]
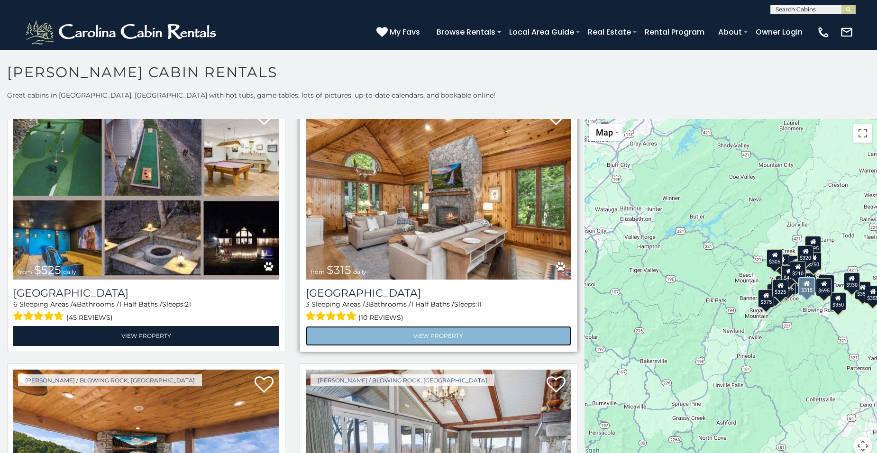
click at [454, 326] on link "View Property" at bounding box center [439, 335] width 266 height 19
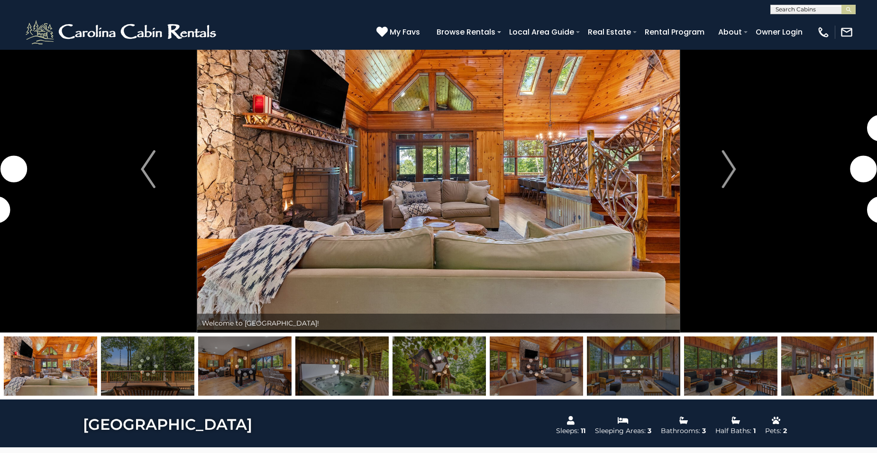
scroll to position [574, 0]
